Goal: Check status

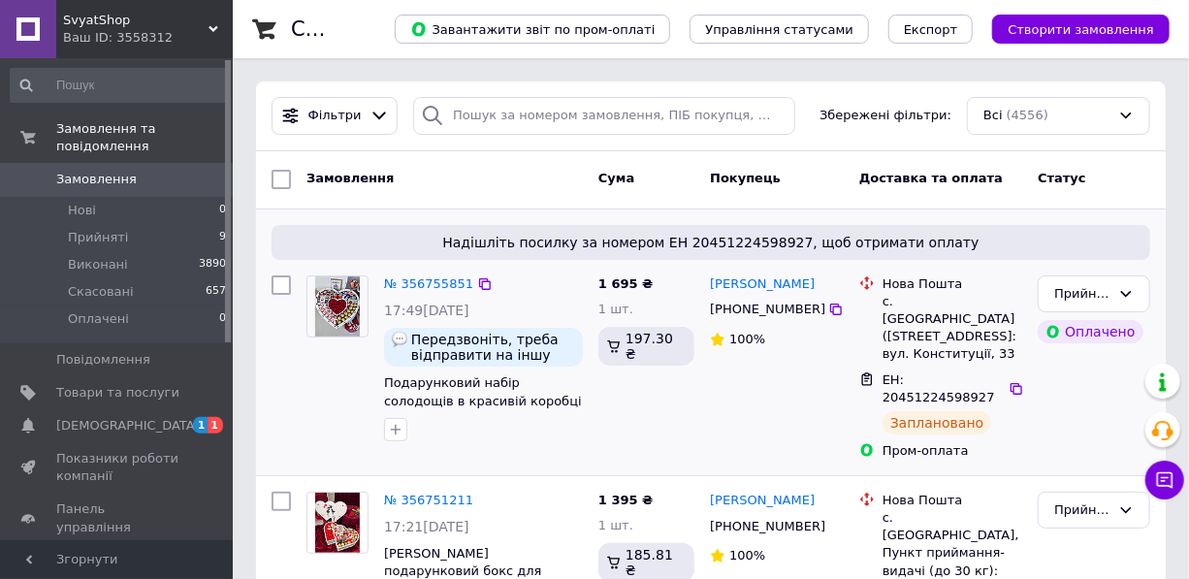
click at [1032, 309] on div "Прийнято Оплачено" at bounding box center [1094, 368] width 128 height 200
